Goal: Task Accomplishment & Management: Manage account settings

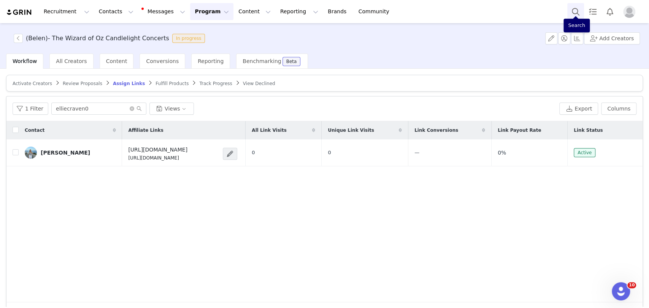
click at [571, 13] on button "Search" at bounding box center [575, 11] width 17 height 17
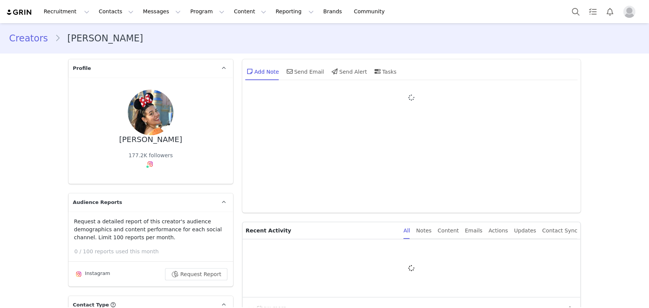
type input "+1 ([GEOGRAPHIC_DATA])"
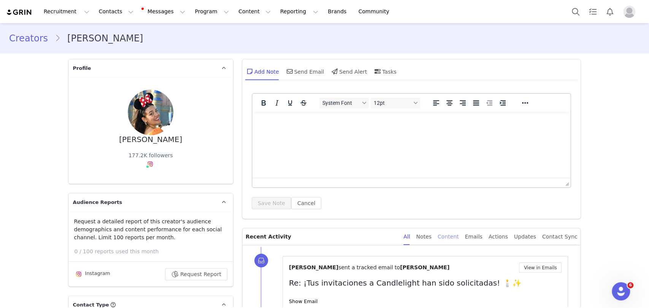
click at [457, 240] on div "Content" at bounding box center [448, 237] width 21 height 17
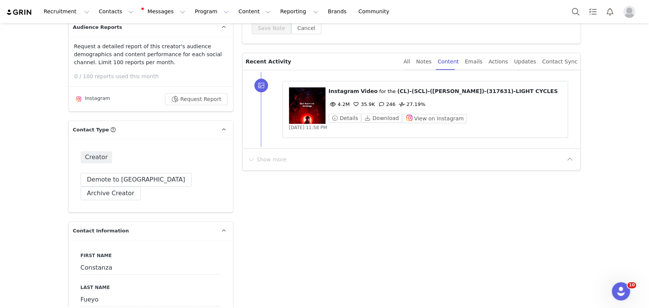
scroll to position [127, 0]
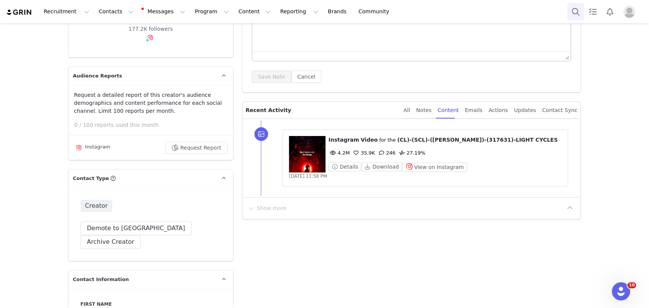
click at [576, 11] on button "Search" at bounding box center [575, 11] width 17 height 17
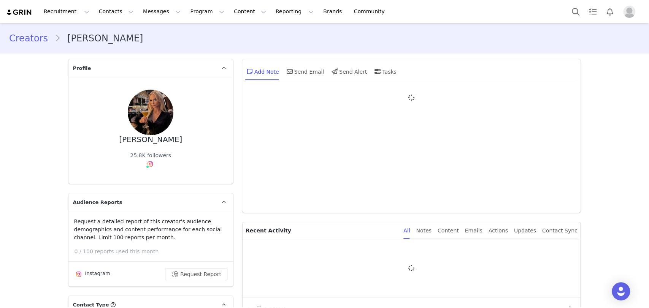
type input "+1 ([GEOGRAPHIC_DATA])"
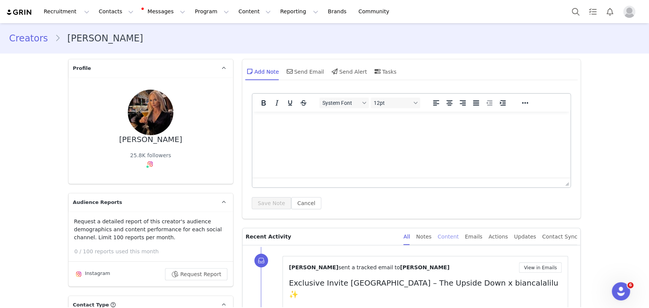
click at [456, 241] on div "Content" at bounding box center [448, 237] width 21 height 17
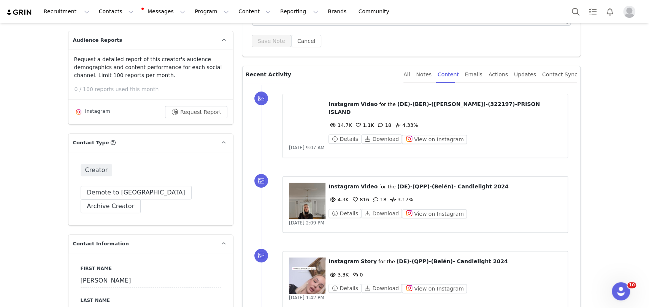
scroll to position [127, 0]
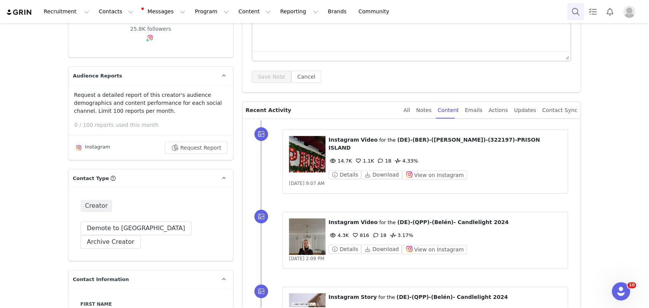
click at [577, 8] on button "Search" at bounding box center [575, 11] width 17 height 17
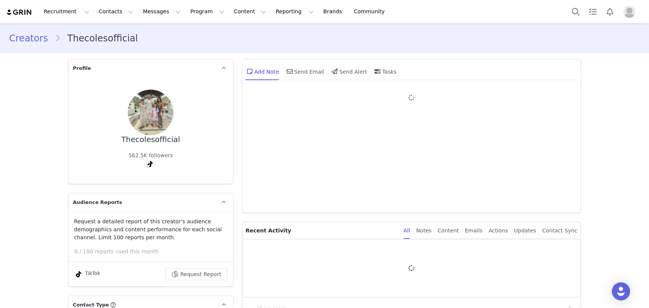
type input "+1 ([GEOGRAPHIC_DATA])"
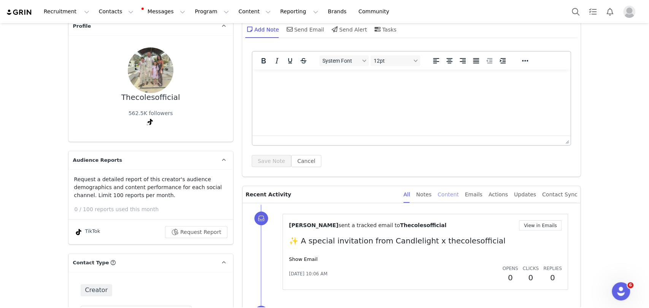
click at [456, 193] on div "Content" at bounding box center [448, 194] width 21 height 17
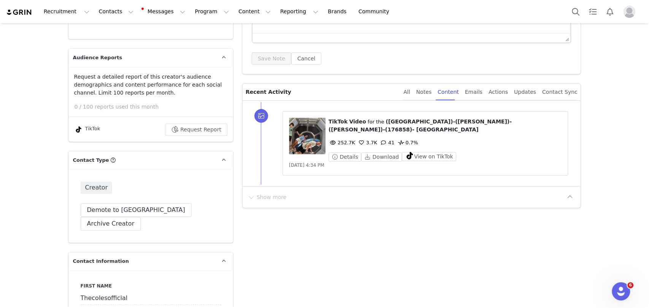
scroll to position [169, 0]
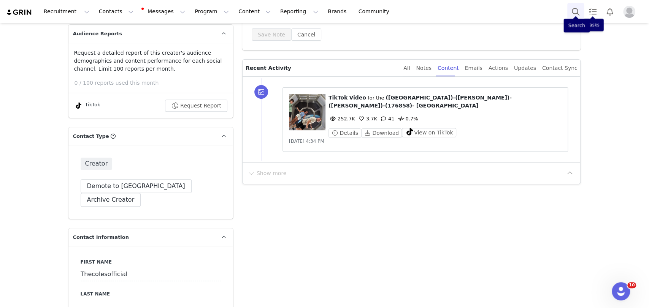
click at [574, 12] on button "Search" at bounding box center [575, 11] width 17 height 17
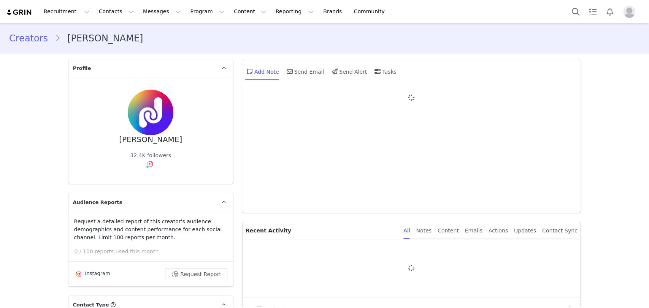
type input "+1 ([GEOGRAPHIC_DATA])"
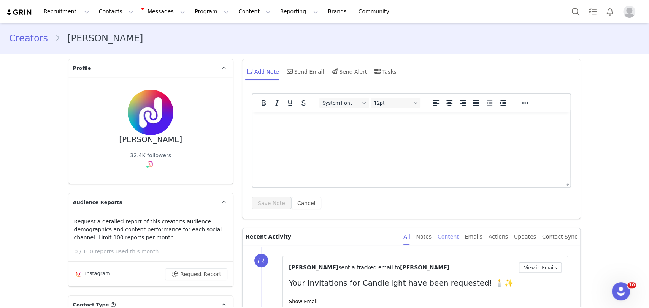
click at [450, 236] on div "Content" at bounding box center [448, 237] width 21 height 17
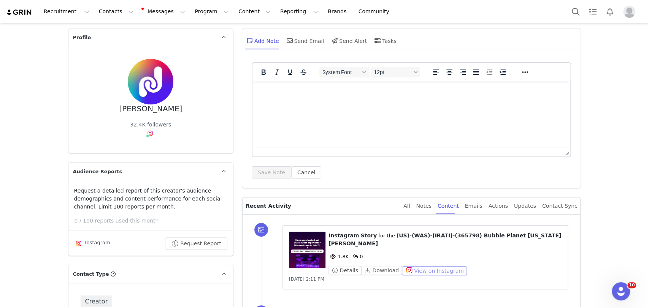
scroll to position [127, 0]
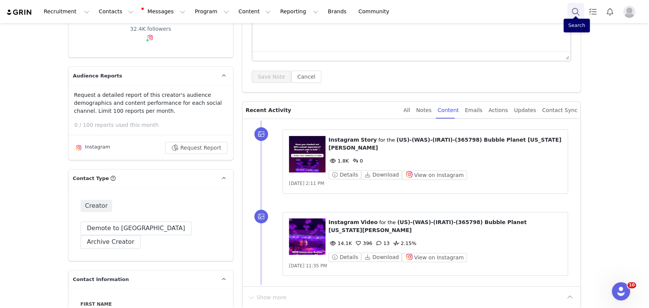
click at [568, 8] on button "Search" at bounding box center [575, 11] width 17 height 17
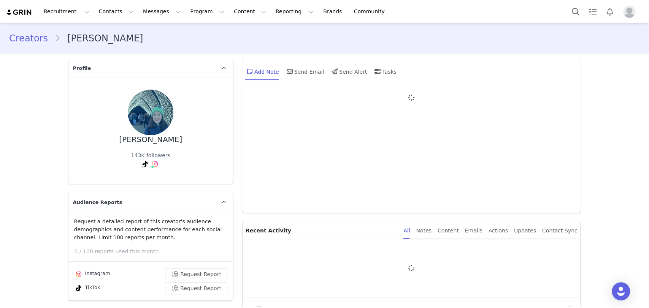
type input "+1 ([GEOGRAPHIC_DATA])"
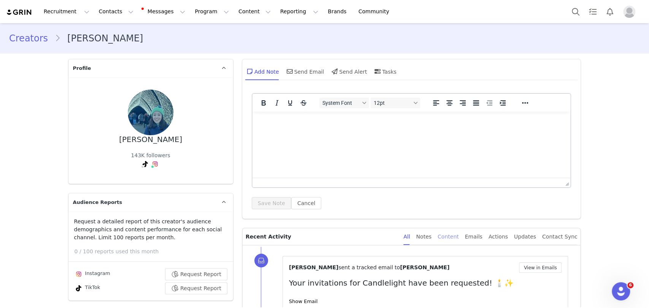
click at [458, 232] on div "Content" at bounding box center [448, 237] width 21 height 17
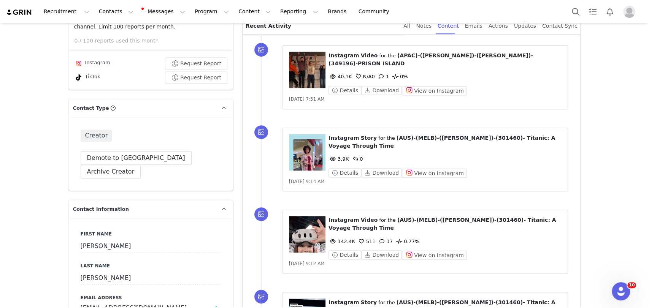
scroll to position [127, 0]
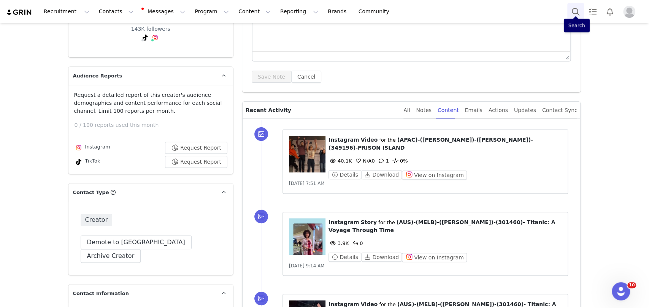
click at [576, 9] on button "Search" at bounding box center [575, 11] width 17 height 17
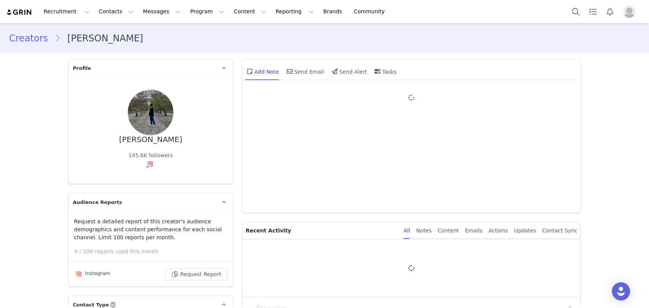
type input "+1 ([GEOGRAPHIC_DATA])"
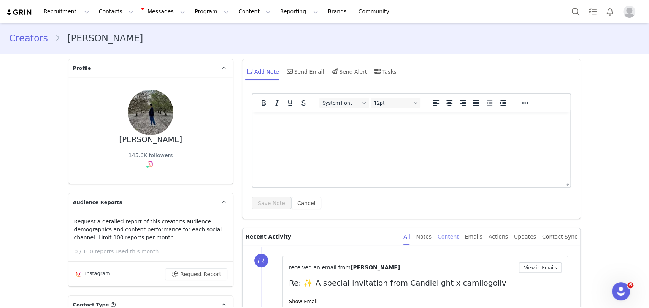
click at [459, 233] on div "Content" at bounding box center [448, 237] width 21 height 17
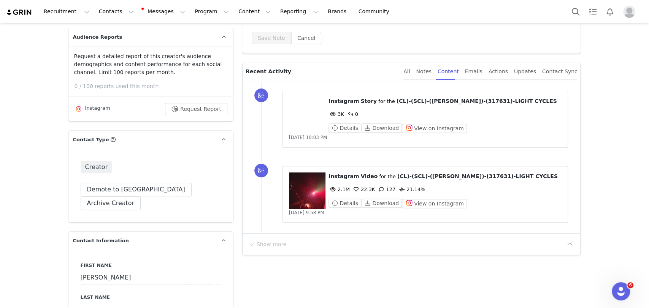
scroll to position [169, 0]
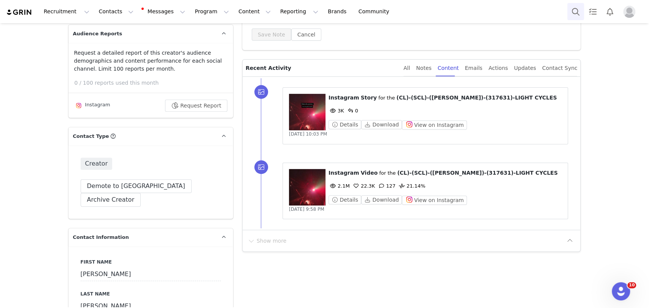
click at [574, 10] on button "Search" at bounding box center [575, 11] width 17 height 17
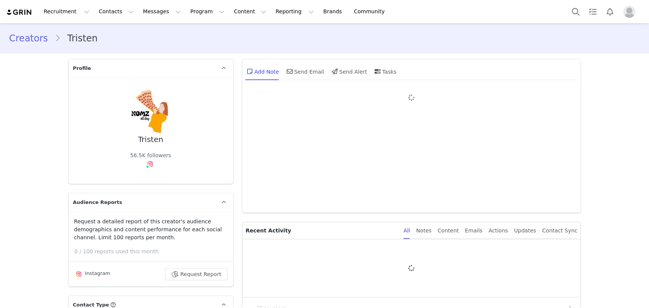
type input "+1 ([GEOGRAPHIC_DATA])"
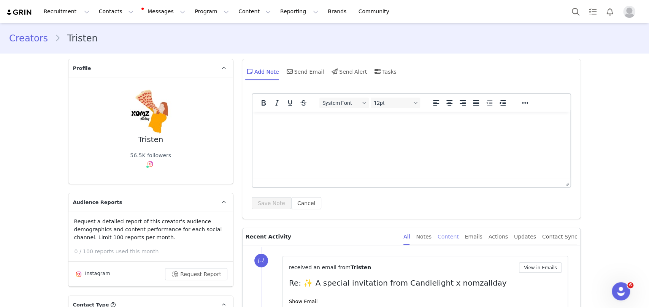
click at [456, 240] on div "Content" at bounding box center [448, 237] width 21 height 17
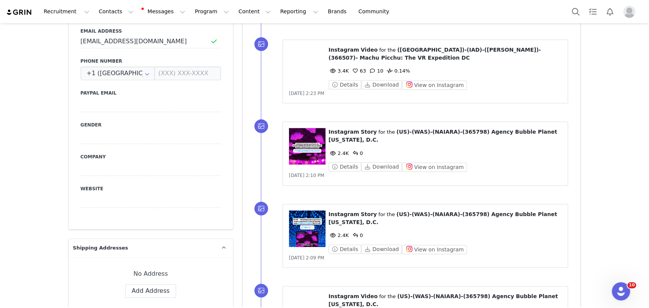
scroll to position [465, 0]
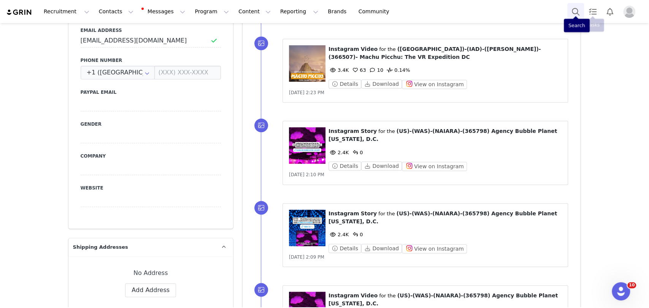
click at [583, 7] on button "Search" at bounding box center [575, 11] width 17 height 17
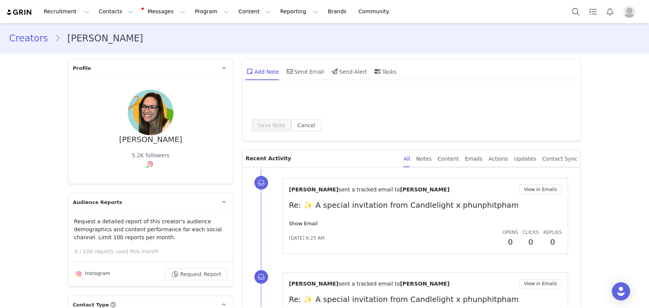
type input "+1 ([GEOGRAPHIC_DATA])"
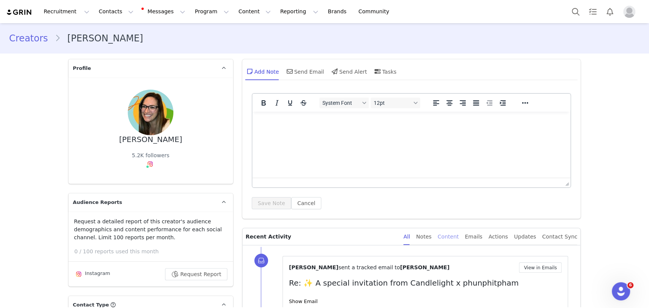
click at [456, 233] on div "Content" at bounding box center [448, 237] width 21 height 17
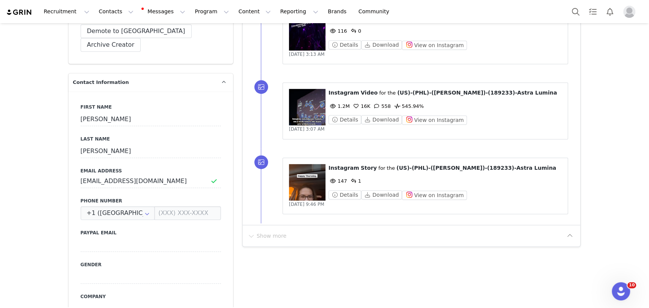
scroll to position [338, 0]
